Goal: Find specific page/section: Find specific page/section

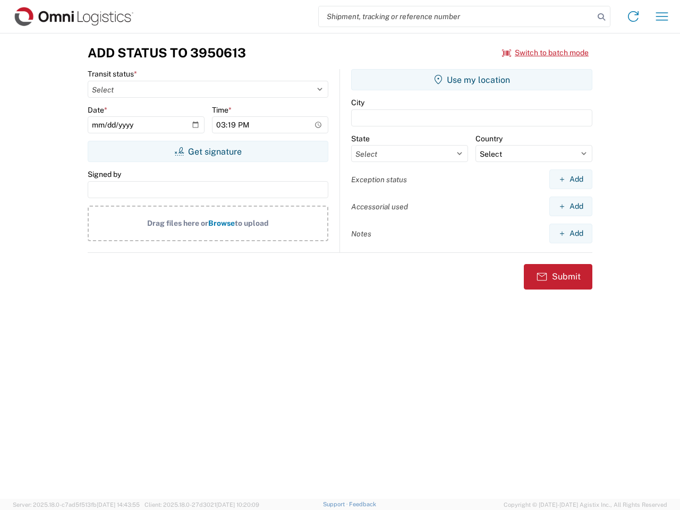
click at [456, 16] on input "search" at bounding box center [456, 16] width 275 height 20
click at [601, 17] on icon at bounding box center [601, 17] width 15 height 15
click at [633, 16] on icon at bounding box center [632, 16] width 17 height 17
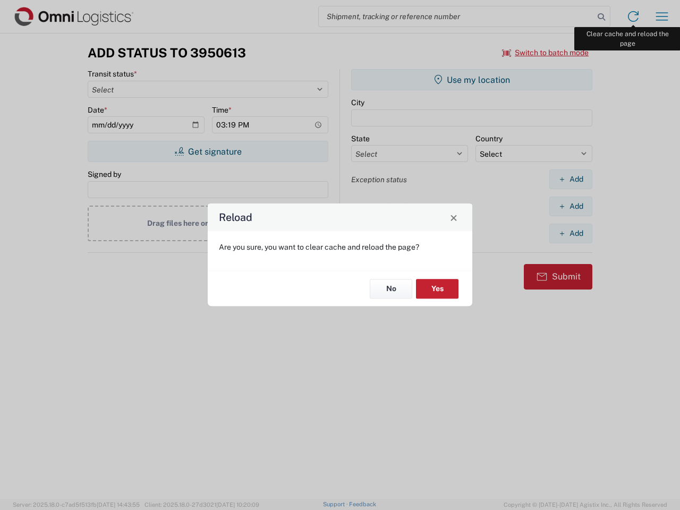
click at [662, 16] on div "Reload Are you sure, you want to clear cache and reload the page? No Yes" at bounding box center [340, 255] width 680 height 510
click at [545, 53] on div "Reload Are you sure, you want to clear cache and reload the page? No Yes" at bounding box center [340, 255] width 680 height 510
click at [208, 151] on div "Reload Are you sure, you want to clear cache and reload the page? No Yes" at bounding box center [340, 255] width 680 height 510
click at [472, 80] on div "Reload Are you sure, you want to clear cache and reload the page? No Yes" at bounding box center [340, 255] width 680 height 510
click at [570, 179] on div "Reload Are you sure, you want to clear cache and reload the page? No Yes" at bounding box center [340, 255] width 680 height 510
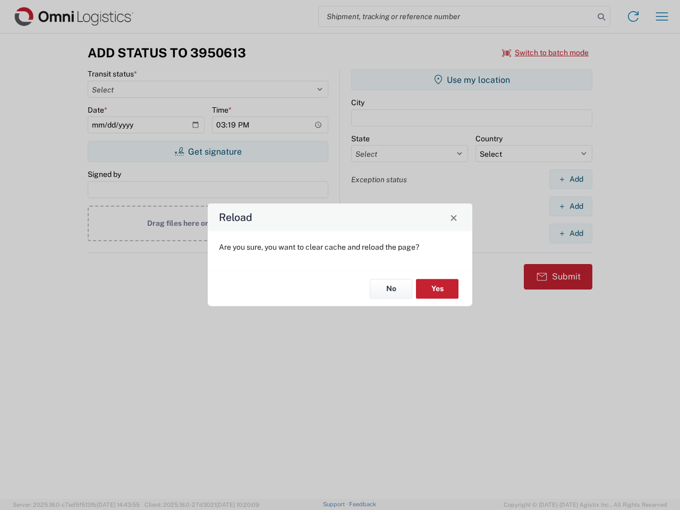
click at [570, 206] on div "Reload Are you sure, you want to clear cache and reload the page? No Yes" at bounding box center [340, 255] width 680 height 510
click at [570, 233] on div "Reload Are you sure, you want to clear cache and reload the page? No Yes" at bounding box center [340, 255] width 680 height 510
